Goal: Transaction & Acquisition: Purchase product/service

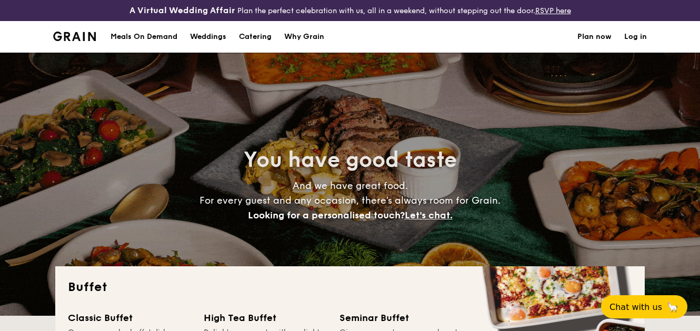
select select
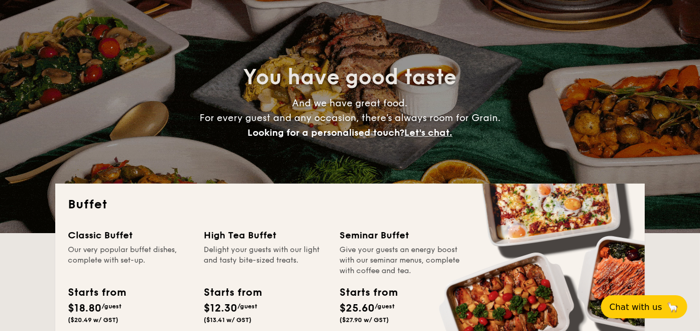
scroll to position [210, 0]
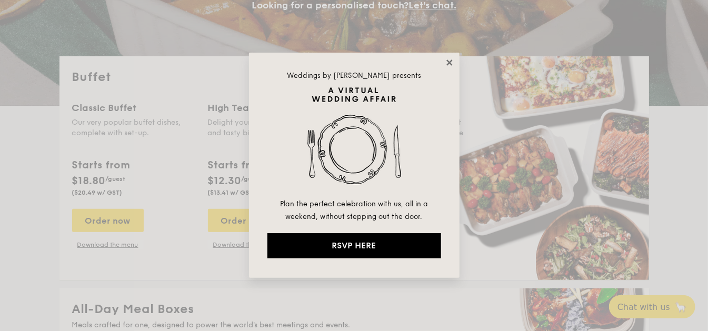
click at [448, 63] on icon at bounding box center [449, 62] width 6 height 6
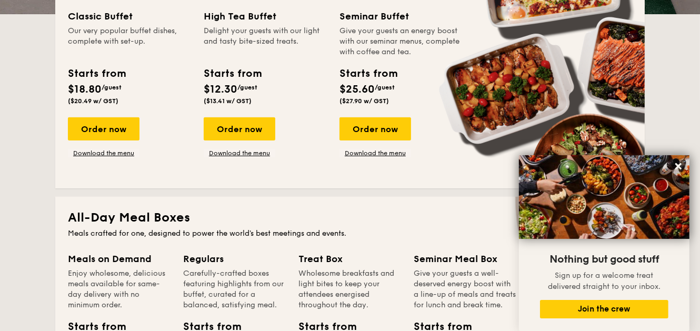
scroll to position [316, 0]
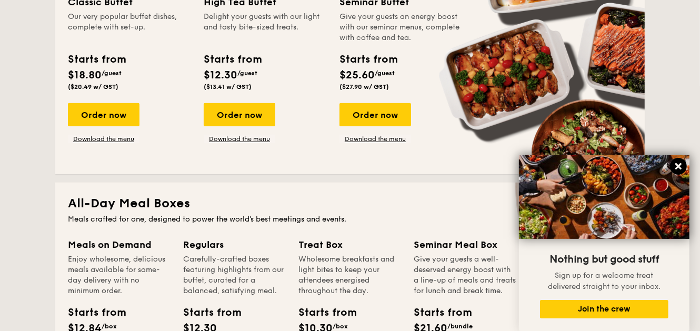
click at [681, 166] on icon at bounding box center [678, 166] width 9 height 9
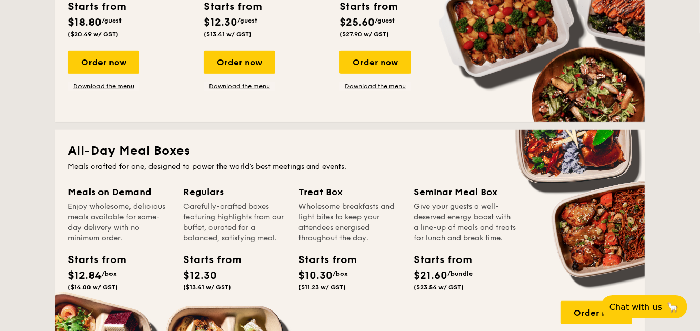
scroll to position [421, 0]
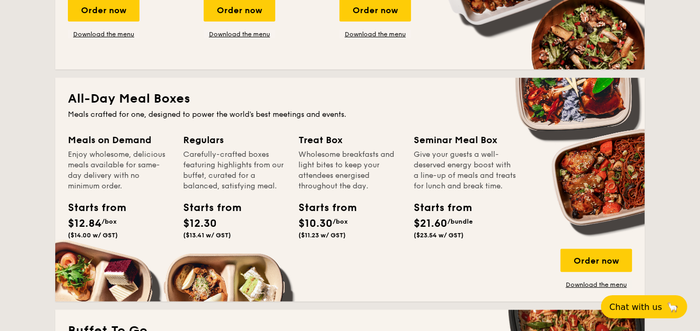
click at [461, 158] on div "Give your guests a well-deserved energy boost with a line-up of meals and treat…" at bounding box center [465, 170] width 103 height 42
click at [461, 136] on div "Seminar Meal Box" at bounding box center [465, 140] width 103 height 15
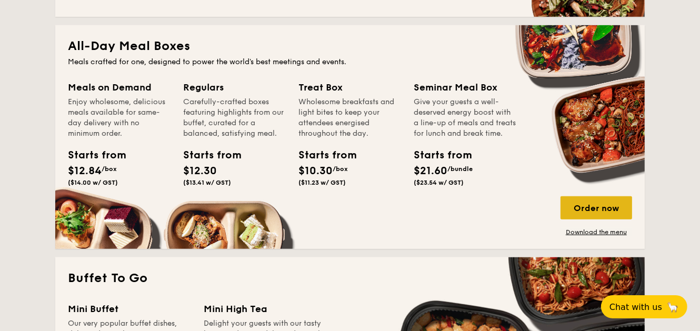
click at [597, 202] on div "Order now" at bounding box center [597, 207] width 72 height 23
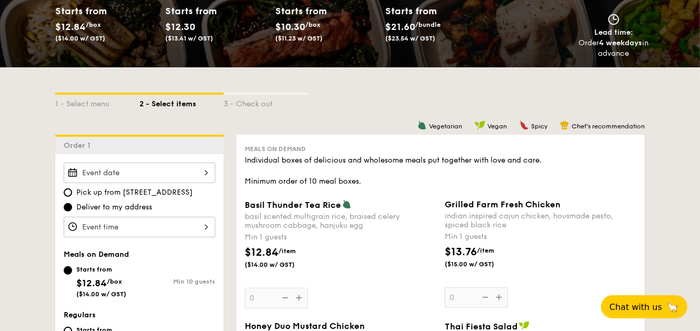
scroll to position [368, 0]
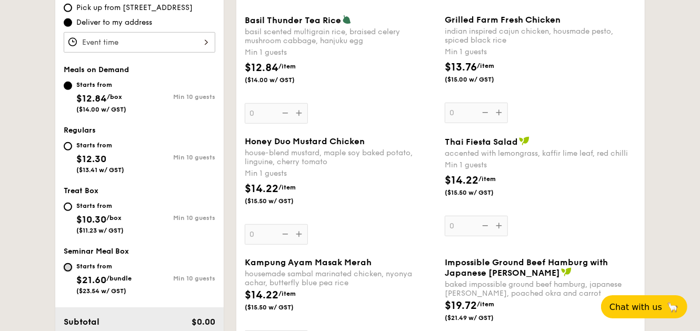
click at [67, 268] on input "Starts from $21.60 /bundle ($23.54 w/ GST) Min 10 guests" at bounding box center [68, 267] width 8 height 8
radio input "true"
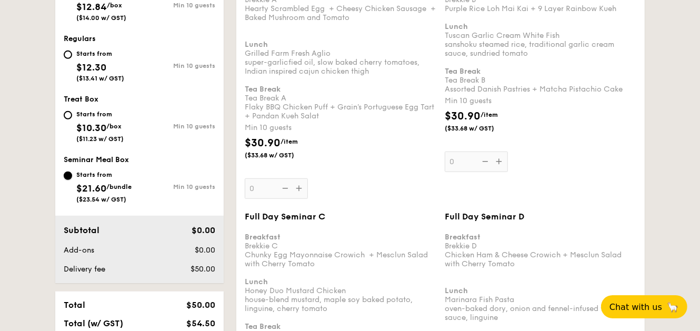
scroll to position [316, 0]
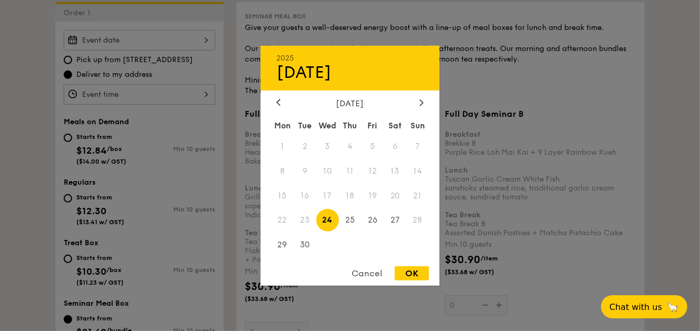
click at [113, 48] on div "2025 Sep [DATE] Tue Wed Thu Fri Sat Sun 1 2 3 4 5 6 7 8 9 10 11 12 13 14 15 16 …" at bounding box center [140, 40] width 152 height 21
click at [418, 102] on div at bounding box center [421, 103] width 9 height 10
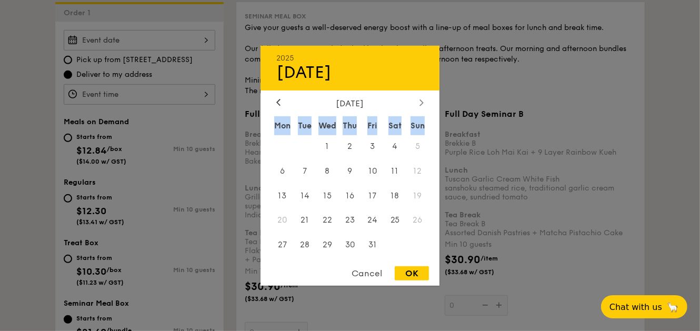
click at [418, 102] on div at bounding box center [421, 103] width 9 height 10
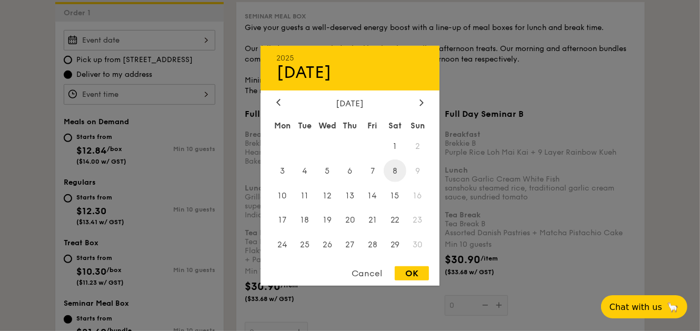
click at [393, 165] on span "8" at bounding box center [395, 170] width 23 height 23
click at [404, 275] on div "OK" at bounding box center [412, 273] width 34 height 14
type input "[DATE]"
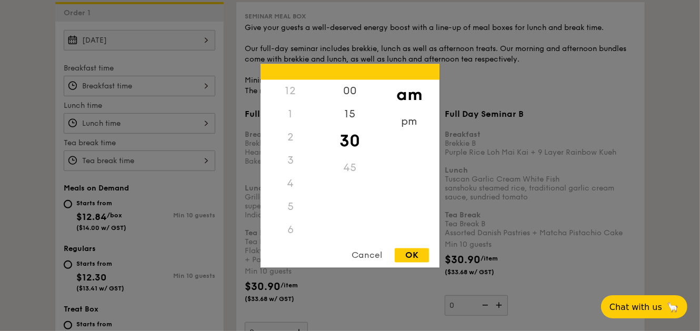
click at [154, 84] on div "12 1 2 3 4 5 6 7 8 9 10 11 00 15 30 45 am pm Cancel OK" at bounding box center [140, 86] width 152 height 21
click at [288, 134] on div "7" at bounding box center [290, 135] width 59 height 23
click at [295, 137] on div "7" at bounding box center [290, 135] width 59 height 23
click at [291, 157] on div "8" at bounding box center [290, 162] width 59 height 31
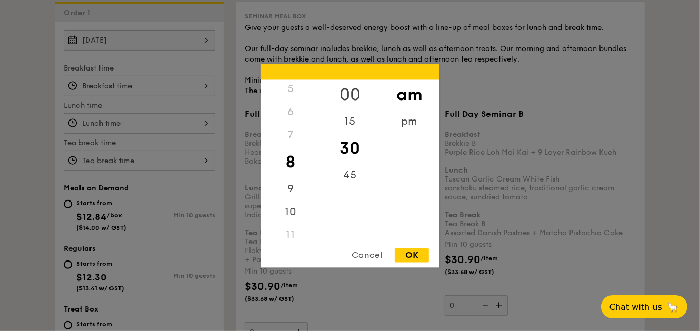
click at [352, 89] on div "00" at bounding box center [349, 94] width 59 height 31
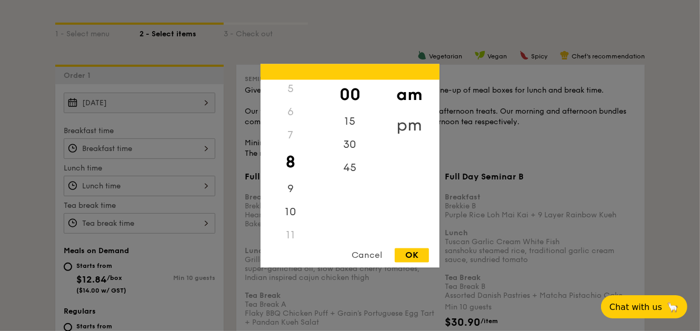
scroll to position [105, 0]
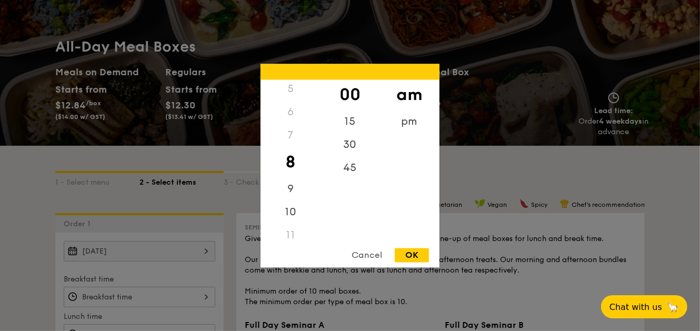
click at [418, 254] on div "OK" at bounding box center [412, 255] width 34 height 14
type input "8:00AM"
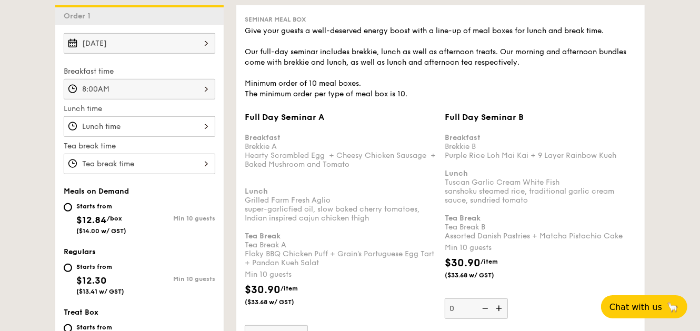
scroll to position [316, 0]
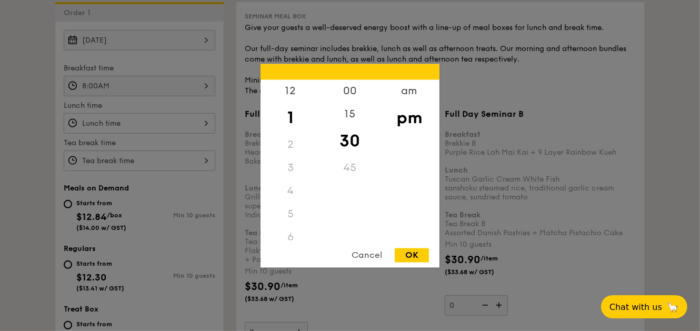
click at [132, 119] on div "12 1 2 3 4 5 6 7 8 9 10 11 00 15 30 45 am pm Cancel OK" at bounding box center [140, 123] width 152 height 21
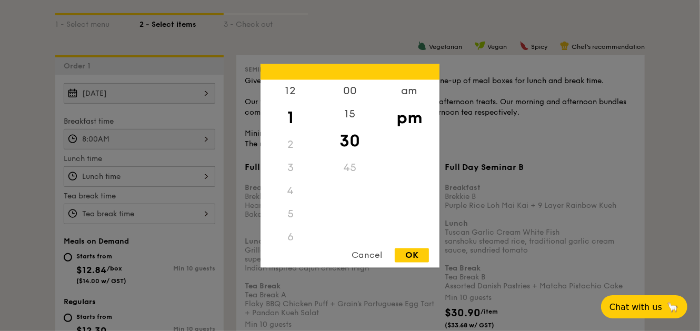
scroll to position [127, 0]
click at [291, 229] on div "11" at bounding box center [290, 228] width 59 height 23
drag, startPoint x: 290, startPoint y: 228, endPoint x: 298, endPoint y: 221, distance: 11.2
click at [289, 229] on div "11" at bounding box center [290, 228] width 59 height 23
click at [402, 93] on div "am" at bounding box center [408, 94] width 59 height 31
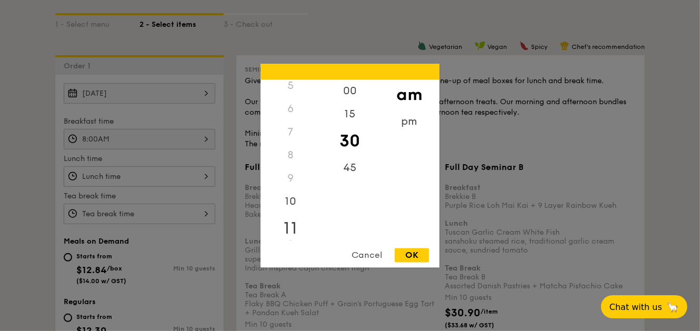
scroll to position [119, 0]
click at [291, 233] on div "11" at bounding box center [290, 230] width 59 height 31
click at [344, 176] on div "45" at bounding box center [349, 171] width 59 height 31
click at [415, 254] on div "OK" at bounding box center [412, 255] width 34 height 14
type input "11:45AM"
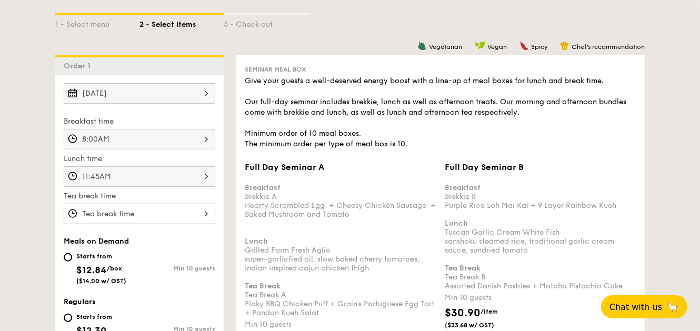
click at [131, 213] on div at bounding box center [140, 214] width 152 height 21
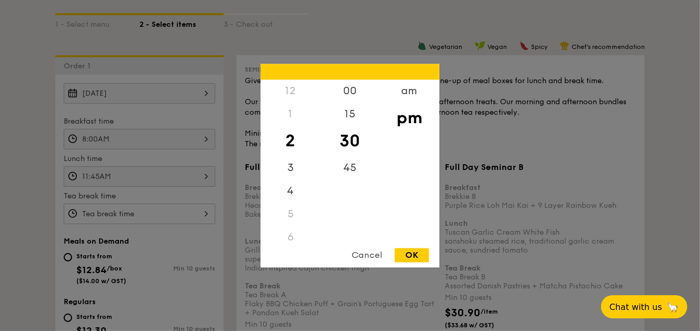
click at [375, 256] on div "Cancel" at bounding box center [367, 255] width 52 height 14
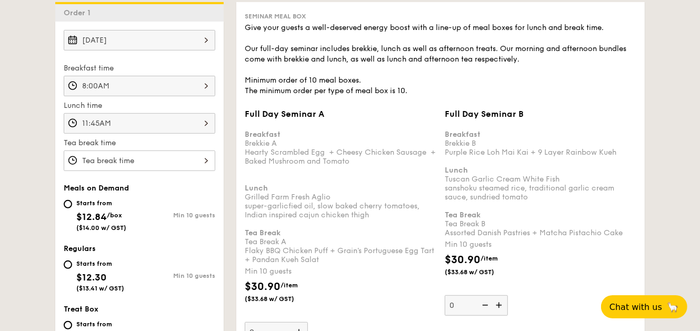
scroll to position [210, 0]
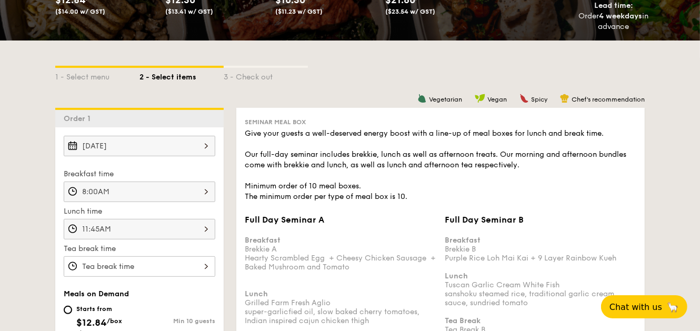
click at [298, 251] on div "Breakfast Brekkie A Hearty Scrambled Egg  + Cheesy Chicken Sausage  + Baked Mus…" at bounding box center [341, 298] width 192 height 143
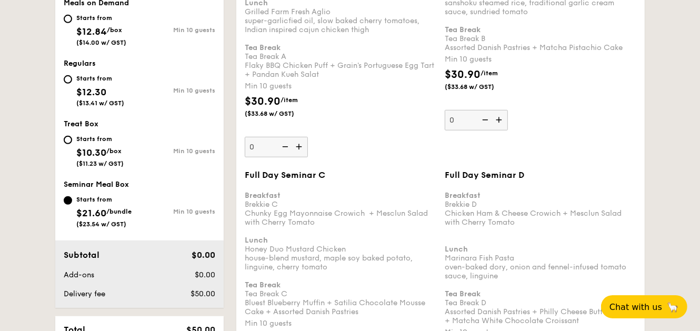
scroll to position [534, 0]
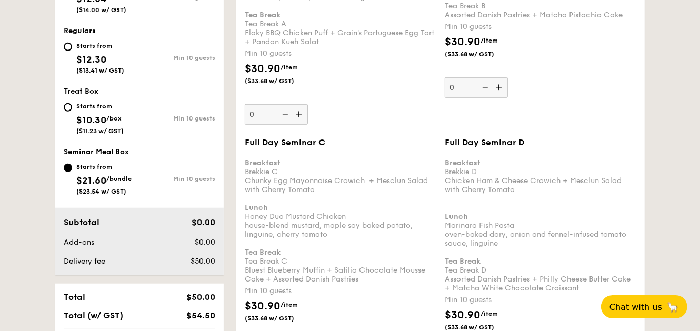
click at [297, 112] on img at bounding box center [300, 114] width 16 height 20
click at [297, 112] on input "0" at bounding box center [276, 114] width 63 height 21
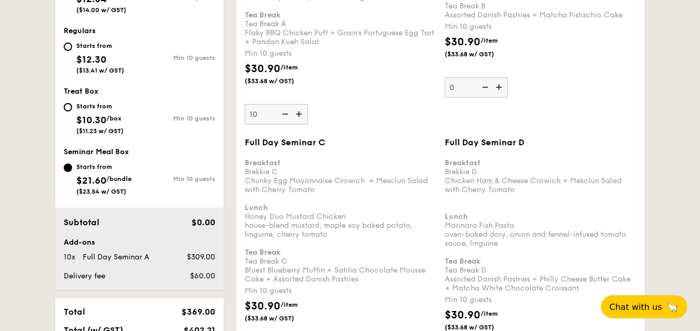
click at [286, 112] on img at bounding box center [284, 114] width 16 height 20
click at [286, 112] on input "10" at bounding box center [276, 114] width 63 height 21
type input "0"
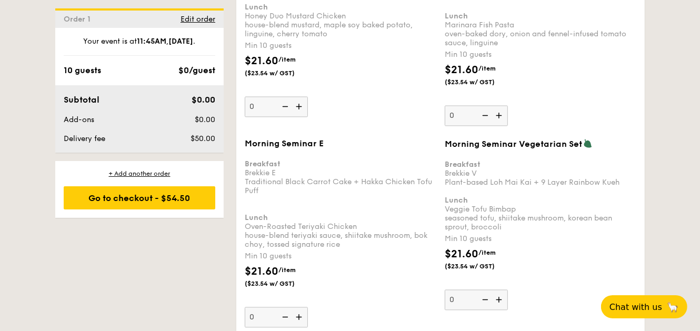
scroll to position [481, 0]
